Goal: Information Seeking & Learning: Check status

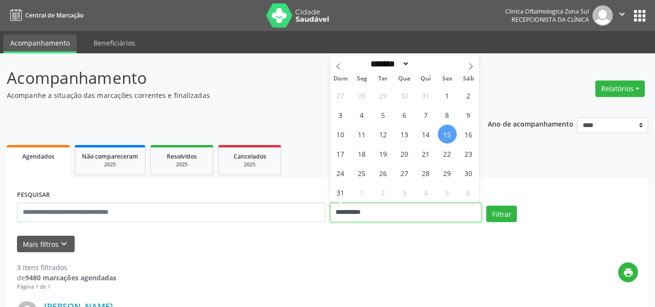
drag, startPoint x: 347, startPoint y: 204, endPoint x: 308, endPoint y: 199, distance: 39.1
click at [346, 204] on input "**********" at bounding box center [406, 212] width 152 height 19
click at [443, 134] on span "15" at bounding box center [447, 134] width 19 height 19
type input "**********"
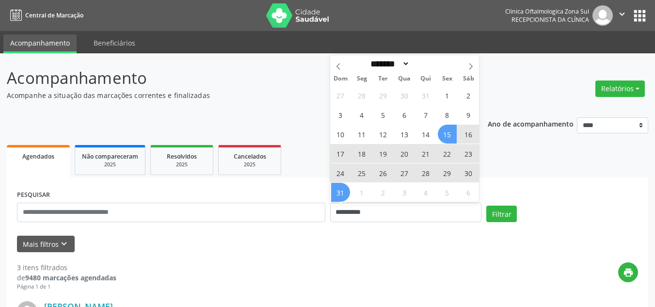
click at [347, 190] on span "31" at bounding box center [340, 192] width 19 height 19
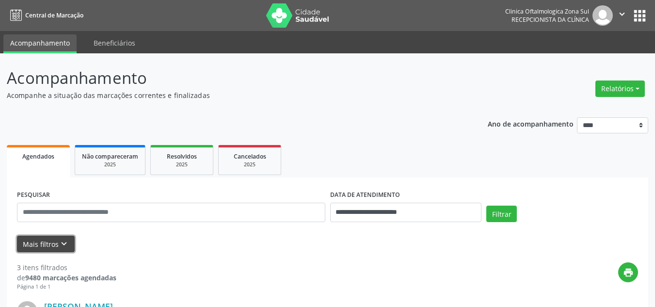
click at [60, 244] on icon "keyboard_arrow_down" at bounding box center [64, 243] width 11 height 11
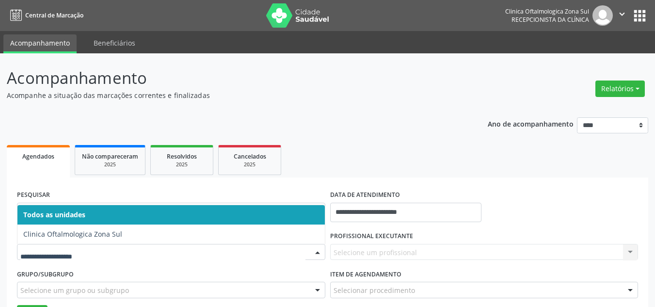
click at [94, 210] on span "Todos as unidades" at bounding box center [170, 214] width 307 height 19
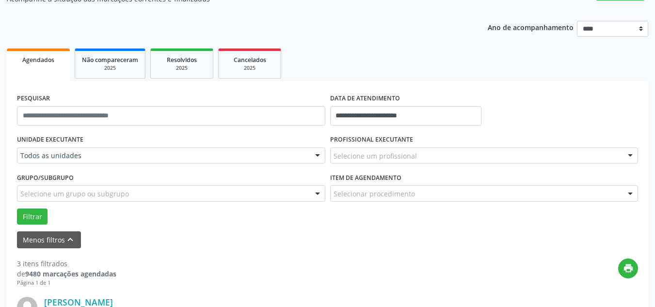
scroll to position [97, 0]
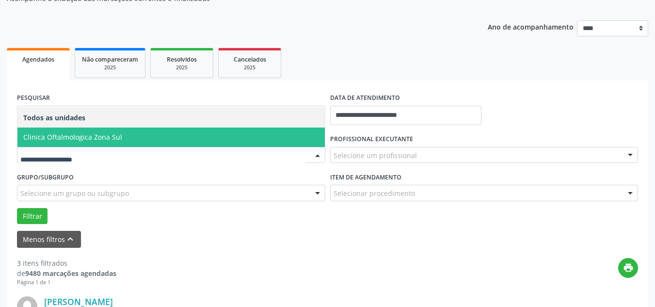
drag, startPoint x: 109, startPoint y: 139, endPoint x: 325, endPoint y: 183, distance: 221.1
click at [109, 139] on span "Clinica Oftalmologica Zona Sul" at bounding box center [72, 136] width 99 height 9
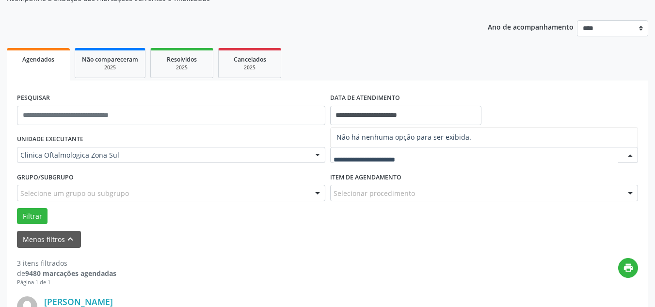
click at [392, 159] on input "text" at bounding box center [475, 159] width 285 height 19
click at [253, 262] on div "print" at bounding box center [376, 272] width 521 height 29
click at [356, 148] on div "Selecione um profissional" at bounding box center [484, 155] width 308 height 16
click at [383, 143] on span "Não há nenhuma opção para ser exibida." at bounding box center [483, 136] width 307 height 19
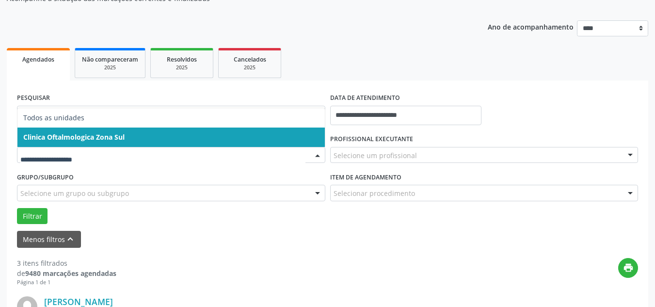
click at [110, 133] on span "Clinica Oftalmologica Zona Sul" at bounding box center [73, 136] width 101 height 9
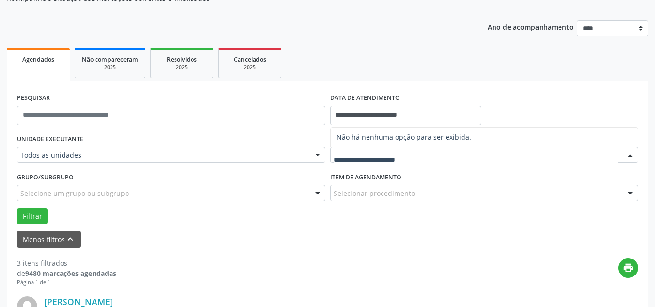
click at [372, 133] on span "Não há nenhuma opção para ser exibida." at bounding box center [483, 136] width 307 height 19
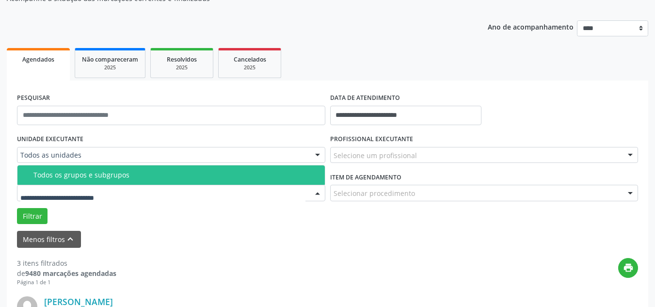
drag, startPoint x: 106, startPoint y: 174, endPoint x: 114, endPoint y: 174, distance: 8.2
click at [109, 174] on div "Todos os grupos e subgrupos" at bounding box center [175, 175] width 285 height 8
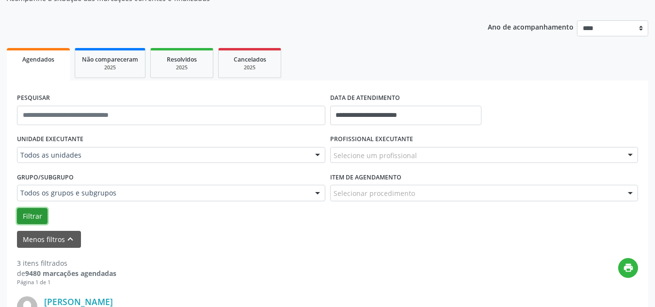
click at [37, 219] on button "Filtrar" at bounding box center [32, 216] width 31 height 16
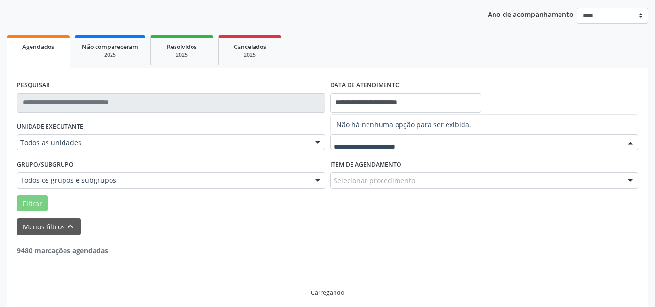
scroll to position [116, 0]
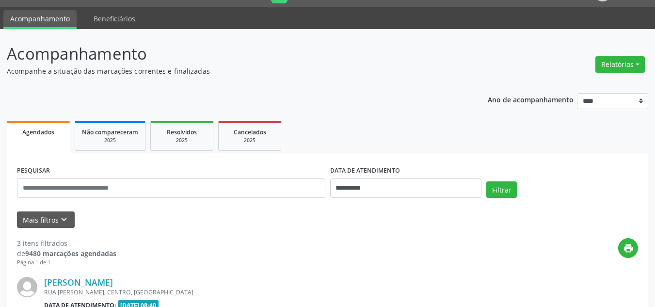
scroll to position [73, 0]
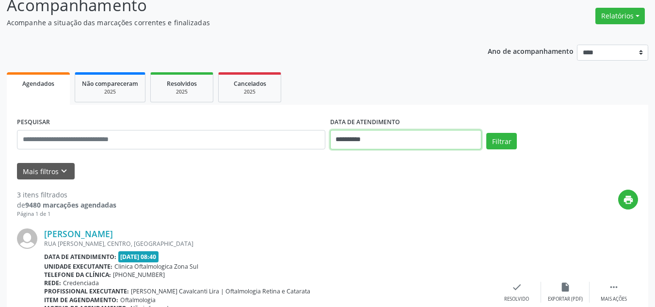
click at [361, 145] on input "**********" at bounding box center [406, 139] width 152 height 19
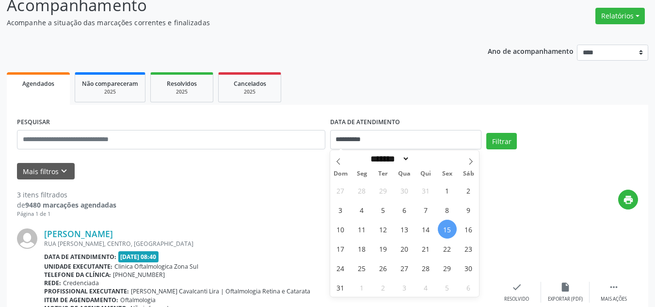
click at [446, 227] on span "15" at bounding box center [447, 228] width 19 height 19
type input "**********"
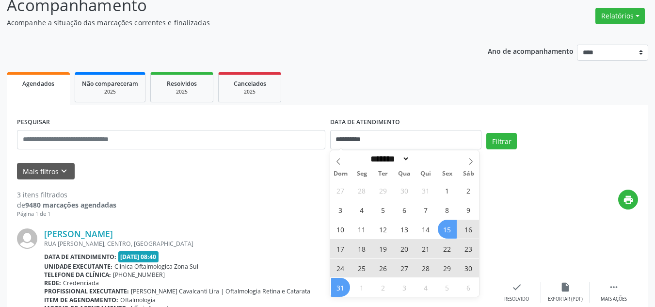
click at [344, 287] on span "31" at bounding box center [340, 287] width 19 height 19
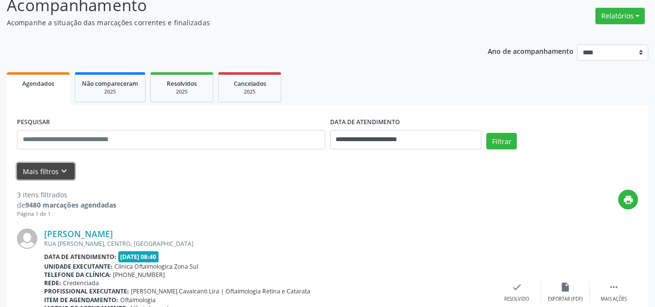
click at [63, 167] on icon "keyboard_arrow_down" at bounding box center [64, 171] width 11 height 11
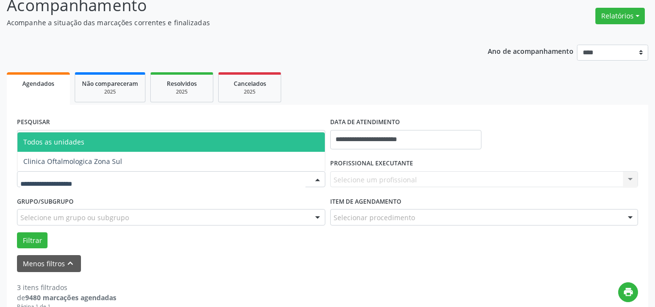
click at [122, 185] on div at bounding box center [171, 179] width 308 height 16
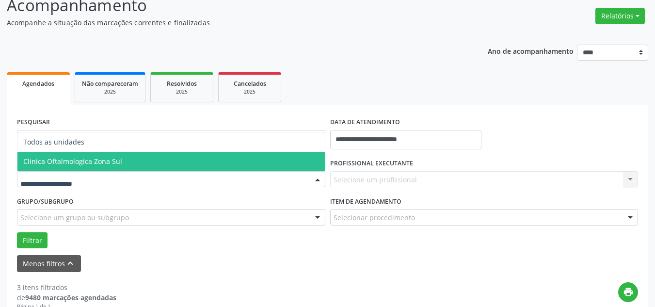
click at [141, 159] on span "Clinica Oftalmologica Zona Sul" at bounding box center [170, 161] width 307 height 19
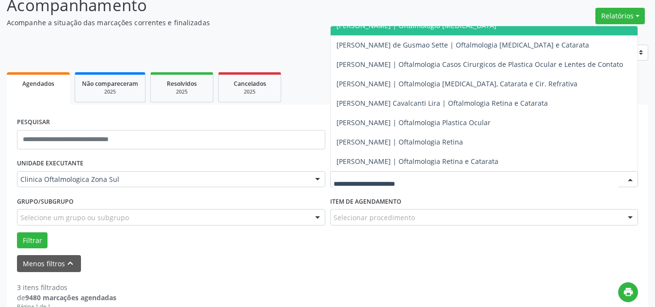
scroll to position [95, 0]
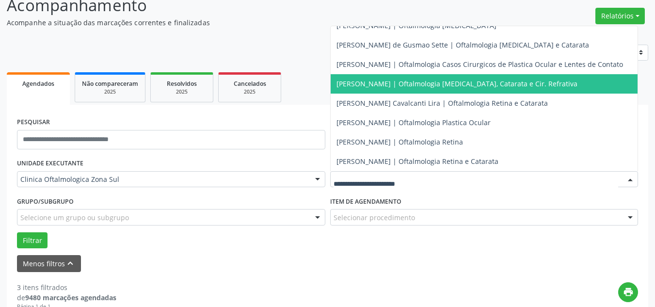
click at [369, 79] on span "[PERSON_NAME] | Oftalmologia [MEDICAL_DATA], Catarata e Cir. Refrativa" at bounding box center [456, 83] width 241 height 9
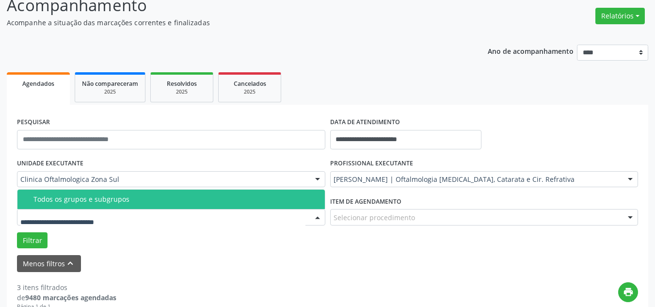
click at [67, 195] on div "Todos os grupos e subgrupos" at bounding box center [175, 199] width 285 height 8
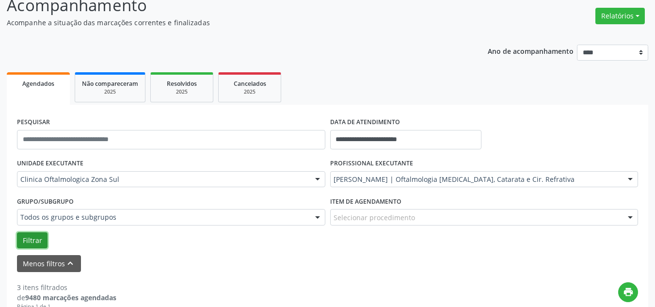
drag, startPoint x: 31, startPoint y: 237, endPoint x: 119, endPoint y: 230, distance: 88.0
click at [33, 237] on button "Filtrar" at bounding box center [32, 240] width 31 height 16
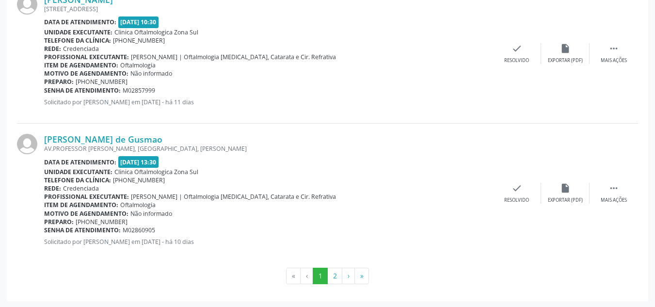
scroll to position [2216, 0]
click at [334, 276] on button "2" at bounding box center [334, 274] width 15 height 16
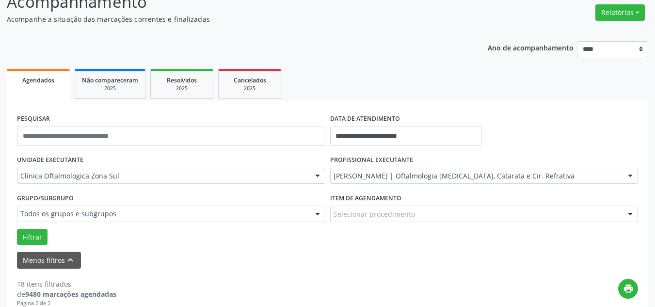
scroll to position [145, 0]
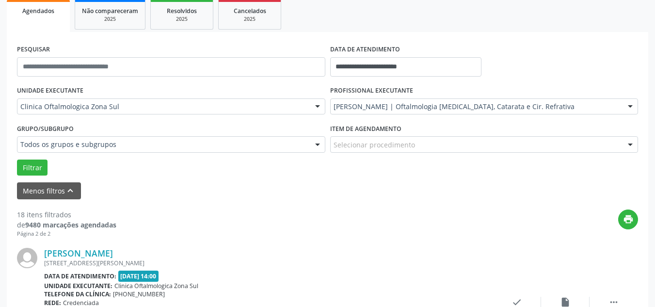
click at [394, 61] on input "**********" at bounding box center [406, 66] width 152 height 19
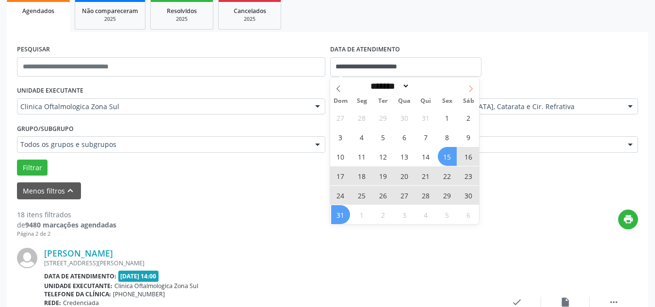
click at [469, 89] on icon at bounding box center [470, 88] width 7 height 7
select select "*"
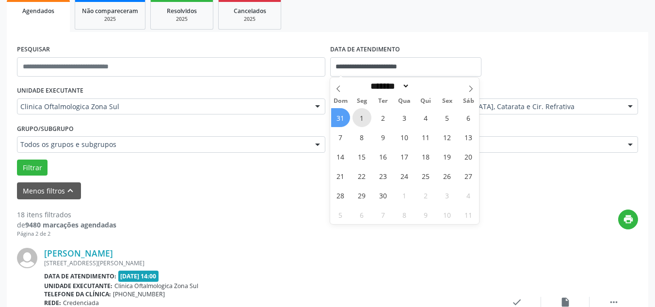
click at [363, 117] on span "1" at bounding box center [361, 117] width 19 height 19
type input "**********"
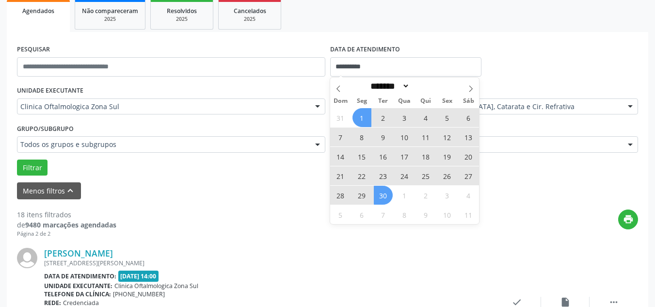
click at [383, 194] on span "30" at bounding box center [383, 195] width 19 height 19
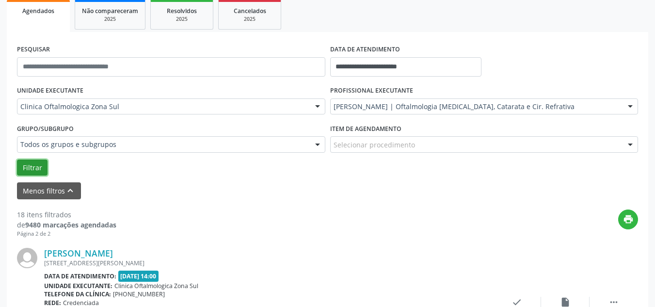
click at [31, 167] on button "Filtrar" at bounding box center [32, 167] width 31 height 16
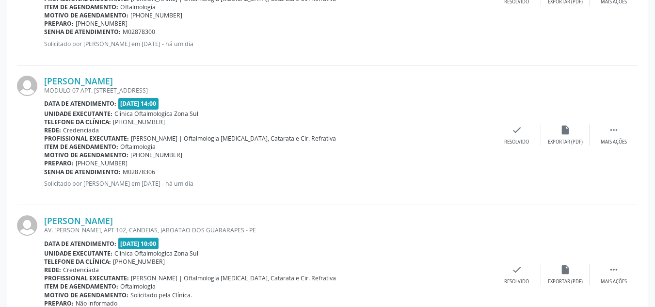
scroll to position [2216, 0]
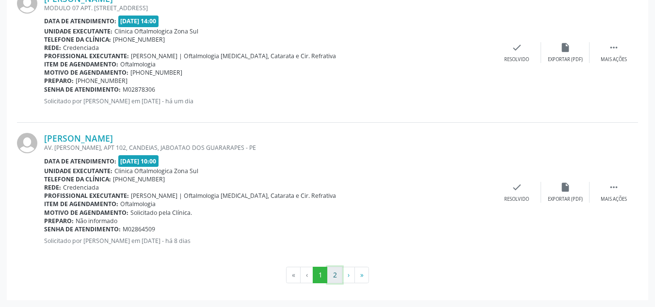
click at [333, 270] on button "2" at bounding box center [334, 274] width 15 height 16
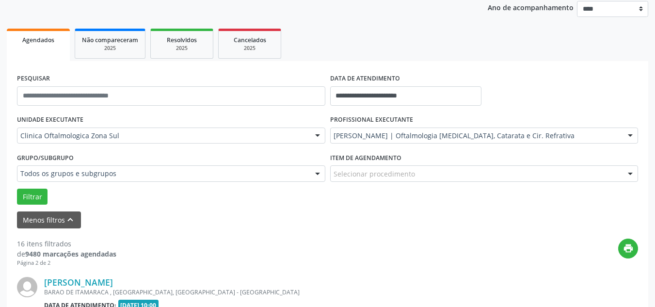
scroll to position [260, 0]
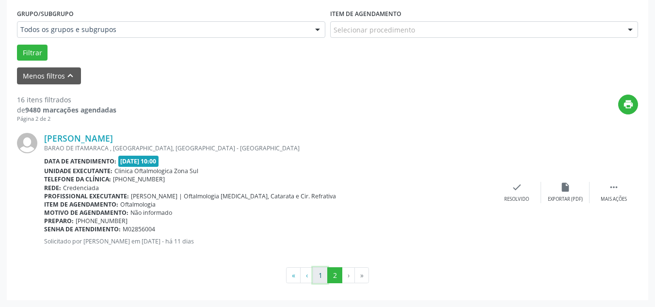
click at [325, 275] on button "1" at bounding box center [320, 275] width 15 height 16
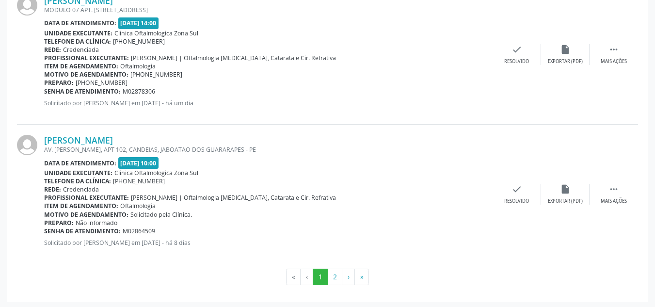
scroll to position [2216, 0]
